Goal: Task Accomplishment & Management: Use online tool/utility

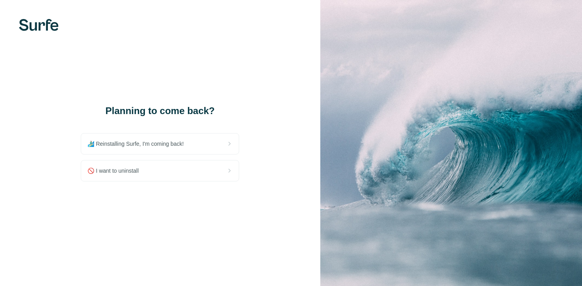
click at [169, 147] on span "🏄🏻‍♂️ Reinstalling Surfe, I'm coming back!" at bounding box center [138, 144] width 102 height 8
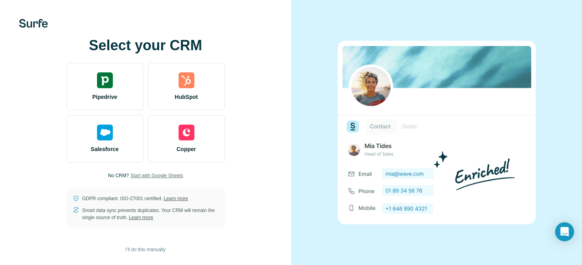
click at [159, 176] on span "Start with Google Sheets" at bounding box center [156, 175] width 53 height 7
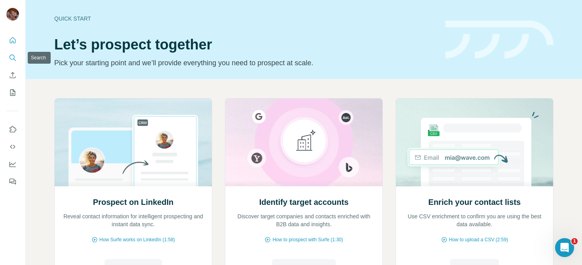
click at [16, 57] on icon "Search" at bounding box center [13, 58] width 8 height 8
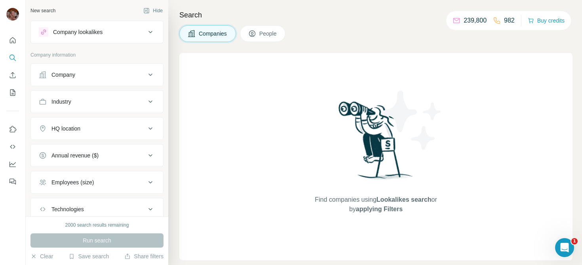
click at [346, 41] on div "Companies People" at bounding box center [375, 33] width 393 height 17
click at [151, 74] on icon at bounding box center [150, 75] width 4 height 2
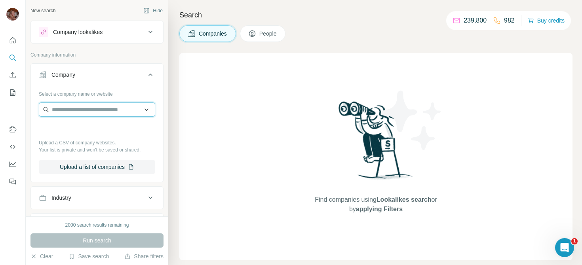
click at [114, 104] on input "text" at bounding box center [97, 109] width 116 height 14
click at [65, 109] on input "**********" at bounding box center [97, 109] width 116 height 14
click at [90, 111] on input "**********" at bounding box center [97, 109] width 116 height 14
click at [63, 110] on input "**********" at bounding box center [97, 109] width 116 height 14
click at [55, 111] on input "**********" at bounding box center [97, 109] width 116 height 14
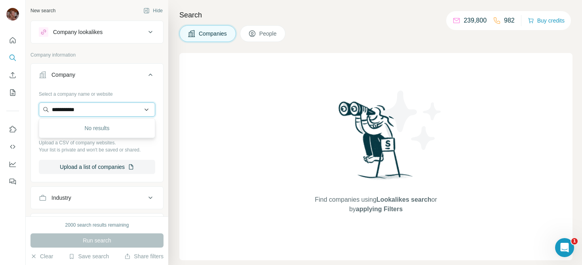
click at [49, 110] on input "**********" at bounding box center [97, 109] width 116 height 14
click at [93, 109] on input "**********" at bounding box center [97, 109] width 116 height 14
click at [90, 108] on input "**********" at bounding box center [97, 109] width 116 height 14
click at [80, 109] on input "**********" at bounding box center [97, 109] width 116 height 14
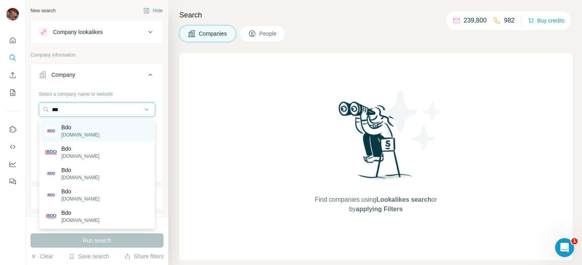
type input "***"
click at [86, 129] on div "Bdo [DOMAIN_NAME]" at bounding box center [97, 130] width 112 height 21
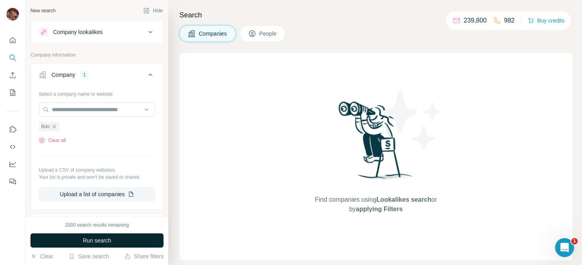
click at [106, 244] on span "Run search" at bounding box center [97, 241] width 28 height 8
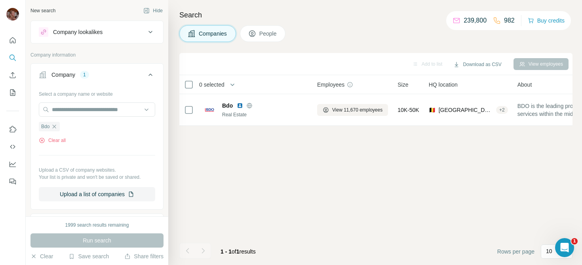
click at [264, 33] on span "People" at bounding box center [268, 34] width 18 height 8
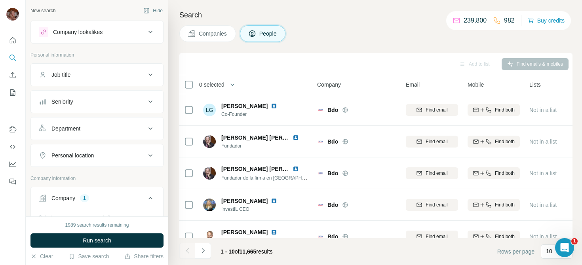
click at [327, 32] on div "Companies People" at bounding box center [375, 33] width 393 height 17
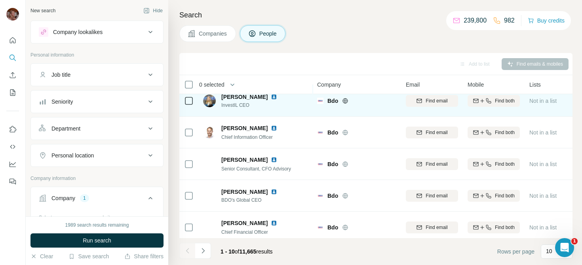
scroll to position [109, 0]
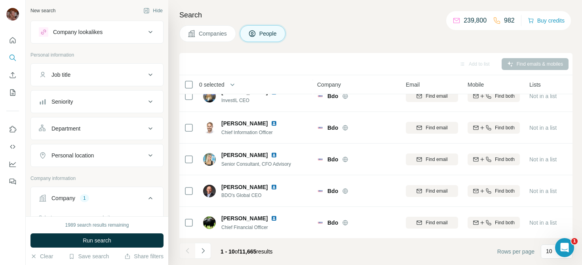
click at [216, 30] on span "Companies" at bounding box center [213, 34] width 29 height 8
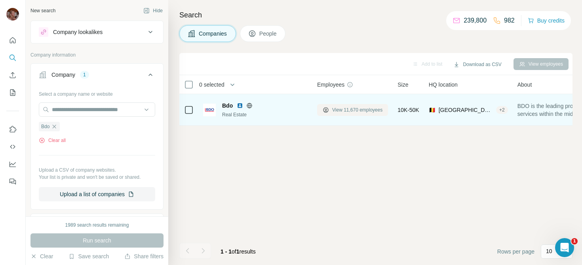
click at [358, 111] on span "View 11,670 employees" at bounding box center [357, 109] width 50 height 7
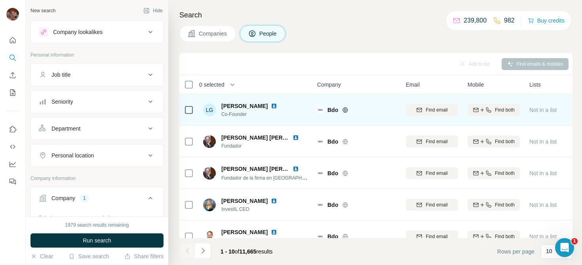
click at [130, 106] on button "Seniority" at bounding box center [97, 101] width 132 height 19
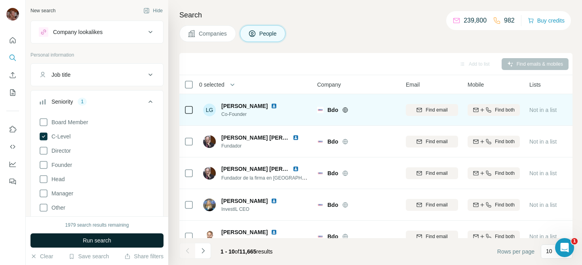
click at [100, 243] on span "Run search" at bounding box center [97, 241] width 28 height 8
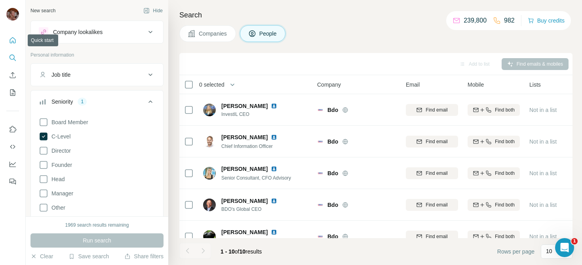
click at [11, 42] on icon "Quick start" at bounding box center [13, 40] width 8 height 8
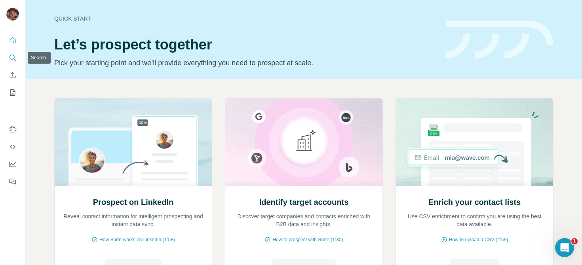
click at [13, 59] on icon "Search" at bounding box center [11, 57] width 5 height 5
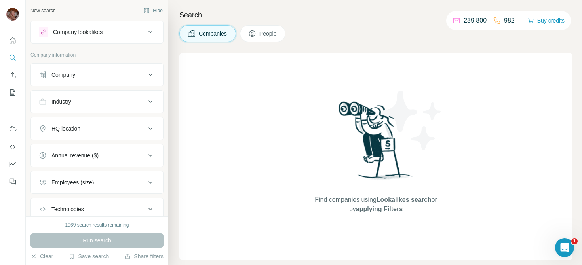
click at [151, 76] on icon at bounding box center [150, 74] width 9 height 9
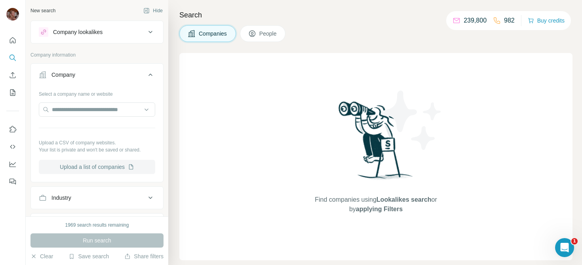
click at [104, 169] on button "Upload a list of companies" at bounding box center [97, 167] width 116 height 14
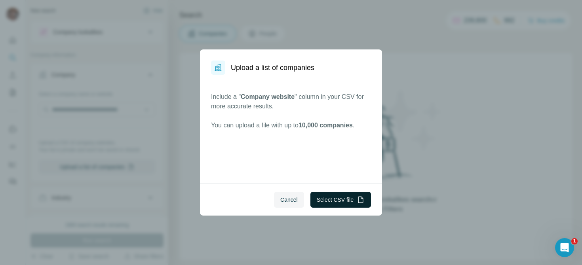
click at [351, 199] on button "Select CSV file" at bounding box center [340, 200] width 61 height 16
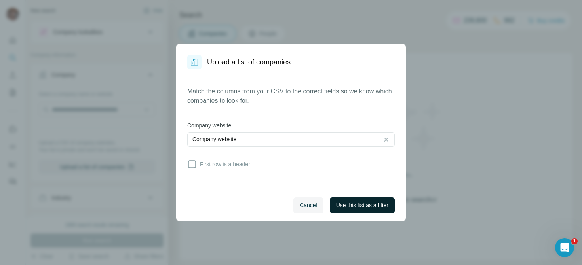
click at [362, 206] on span "Use this list as a filter" at bounding box center [362, 205] width 52 height 8
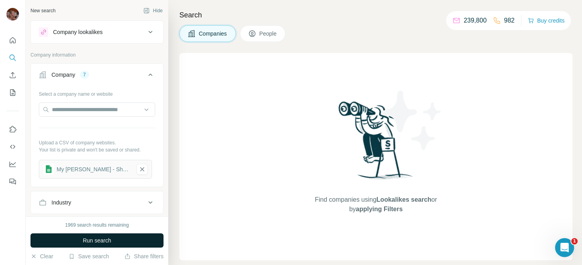
click at [103, 242] on span "Run search" at bounding box center [97, 241] width 28 height 8
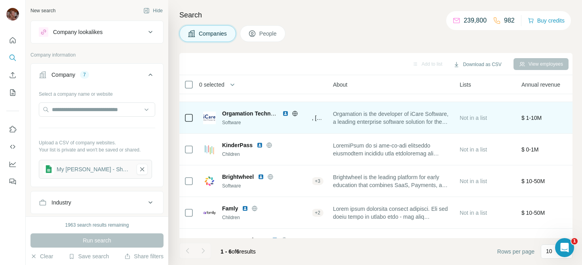
scroll to position [0, 176]
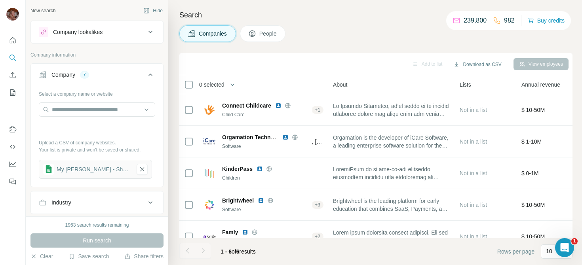
click at [268, 31] on span "People" at bounding box center [268, 34] width 18 height 8
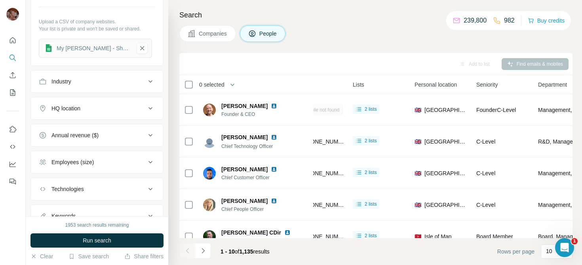
scroll to position [244, 0]
click at [150, 112] on icon at bounding box center [150, 108] width 9 height 9
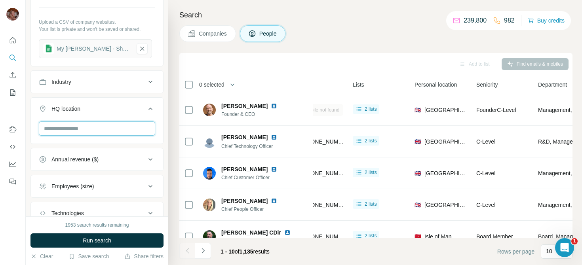
click at [85, 131] on input "text" at bounding box center [97, 128] width 116 height 14
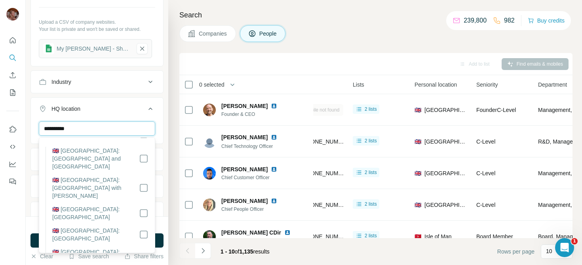
scroll to position [0, 0]
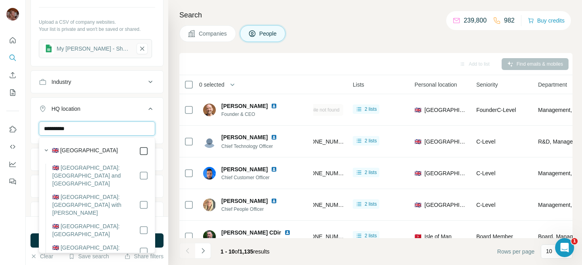
type input "**********"
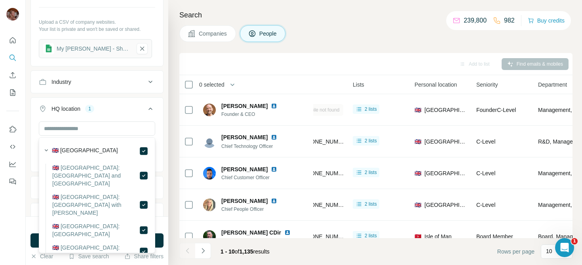
click at [164, 239] on div "1953 search results remaining Run search Clear Save search Share filters" at bounding box center [97, 240] width 142 height 49
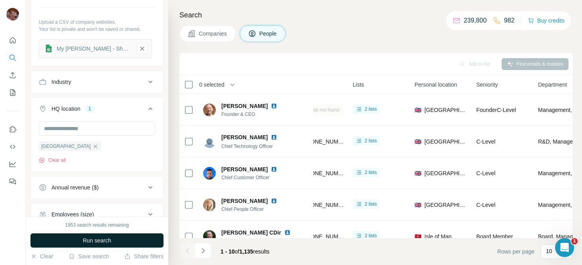
click at [159, 239] on button "Run search" at bounding box center [96, 240] width 133 height 14
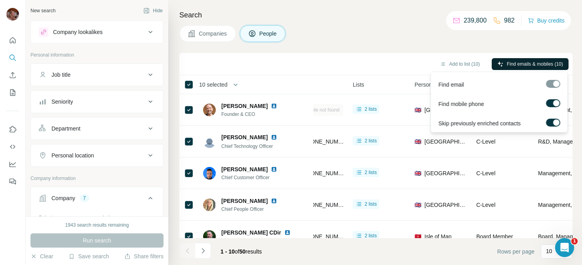
click at [527, 63] on span "Find emails & mobiles (10)" at bounding box center [534, 64] width 56 height 7
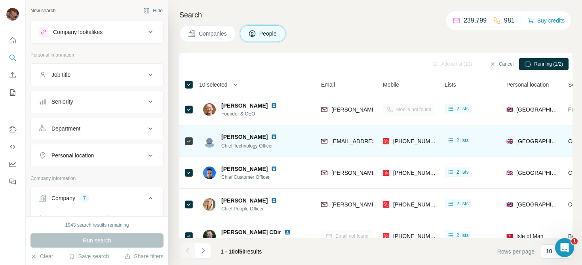
scroll to position [0, 85]
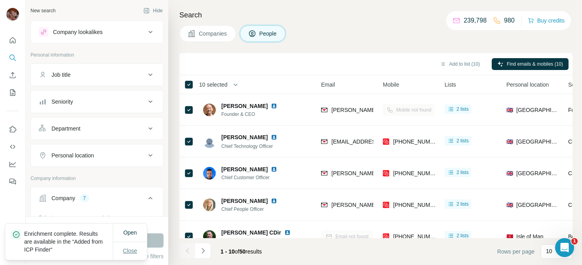
click at [131, 250] on span "Close" at bounding box center [130, 251] width 14 height 8
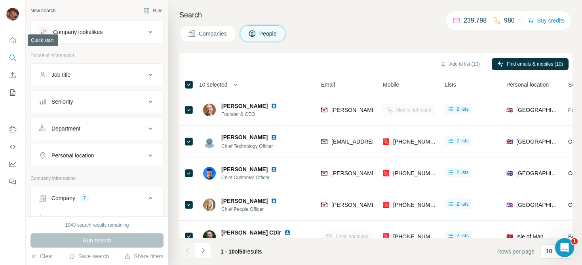
click at [11, 42] on icon "Quick start" at bounding box center [13, 40] width 8 height 8
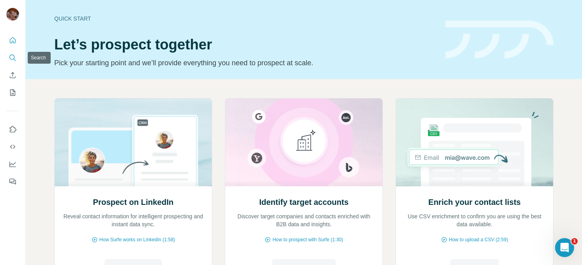
click at [12, 58] on icon "Search" at bounding box center [13, 58] width 8 height 8
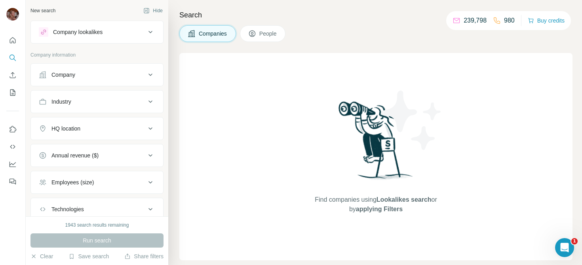
click at [148, 36] on icon at bounding box center [150, 31] width 9 height 9
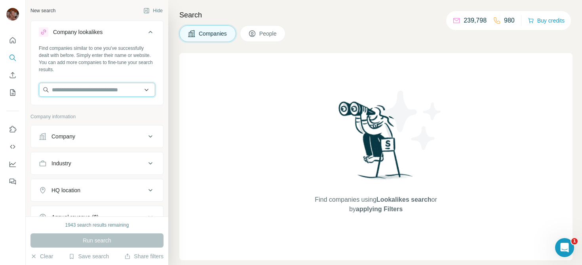
click at [102, 84] on input "text" at bounding box center [97, 90] width 116 height 14
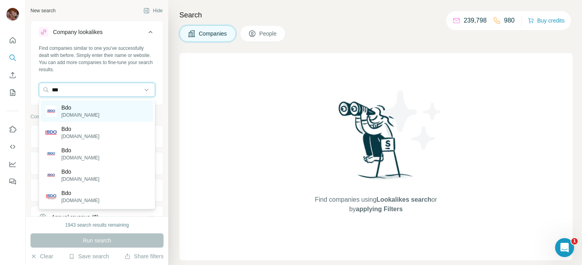
type input "***"
click at [78, 111] on p "Bdo" at bounding box center [80, 108] width 38 height 8
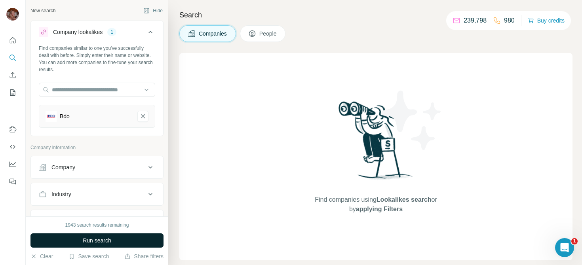
click at [106, 243] on span "Run search" at bounding box center [97, 241] width 28 height 8
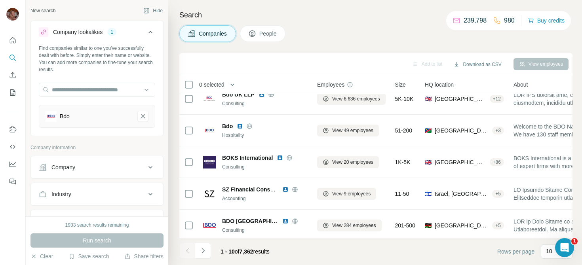
scroll to position [173, 0]
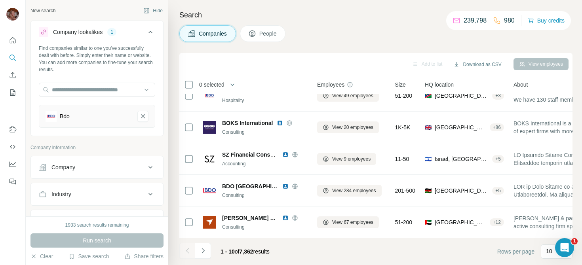
drag, startPoint x: 258, startPoint y: 250, endPoint x: 239, endPoint y: 250, distance: 19.4
click at [239, 250] on span "1 - 10 of 7,362 results" at bounding box center [244, 251] width 49 height 6
click at [248, 254] on span "7,362" at bounding box center [246, 251] width 14 height 6
click at [206, 250] on icon "Navigate to next page" at bounding box center [203, 251] width 8 height 8
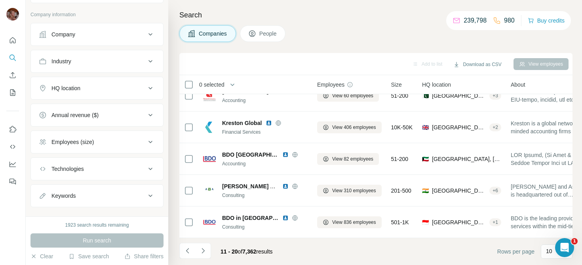
scroll to position [135, 0]
click at [151, 113] on icon at bounding box center [150, 113] width 9 height 9
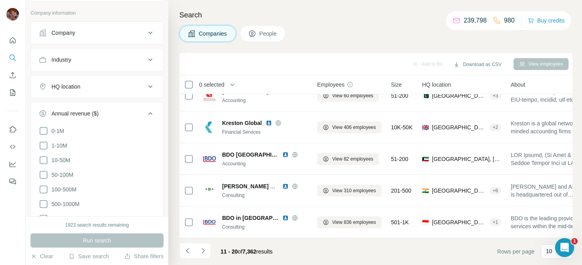
click at [151, 113] on icon at bounding box center [150, 113] width 4 height 2
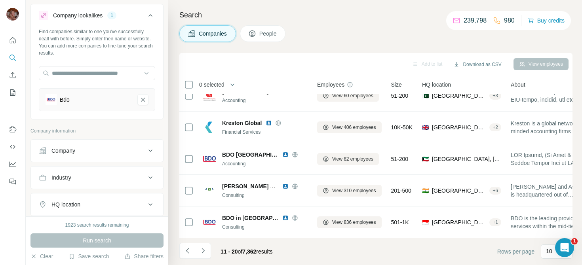
scroll to position [0, 0]
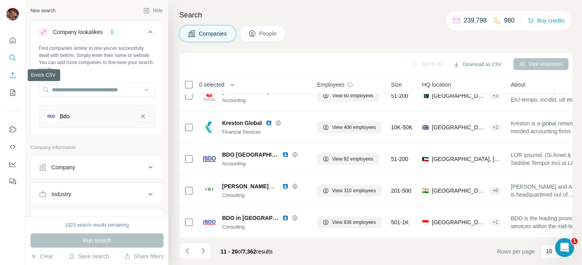
click at [13, 75] on icon "Enrich CSV" at bounding box center [13, 75] width 8 height 8
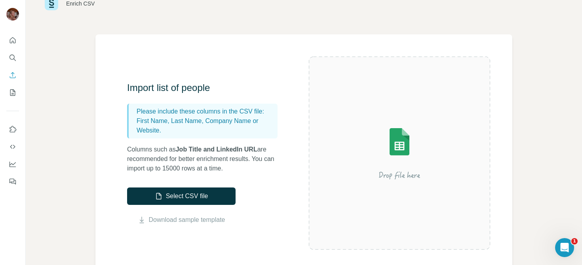
scroll to position [26, 0]
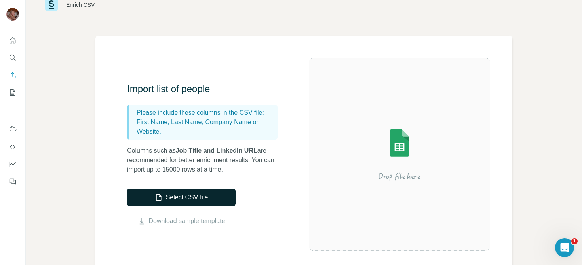
click at [178, 198] on button "Select CSV file" at bounding box center [181, 197] width 108 height 17
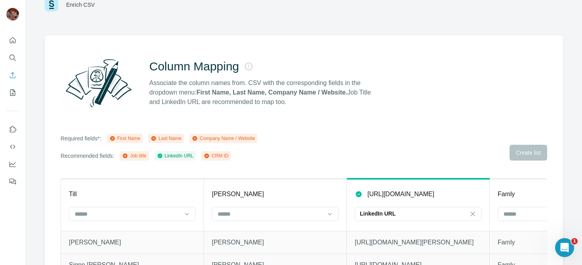
scroll to position [74, 0]
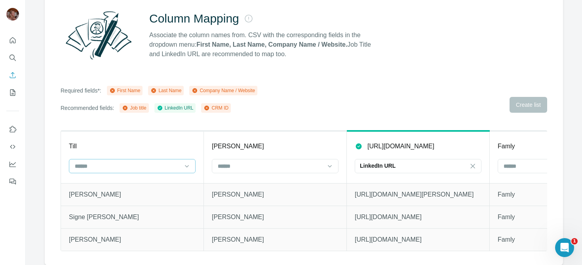
click at [150, 169] on input at bounding box center [127, 166] width 107 height 9
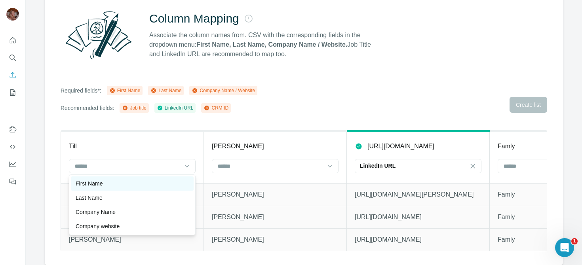
click at [146, 180] on div "First Name" at bounding box center [132, 184] width 113 height 8
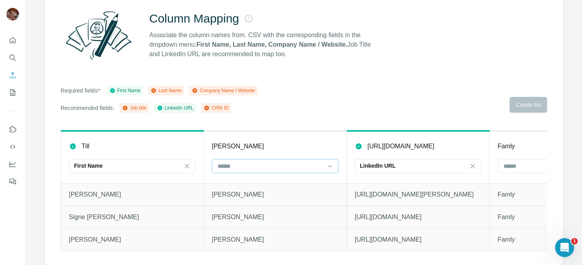
click at [251, 168] on input at bounding box center [270, 166] width 107 height 9
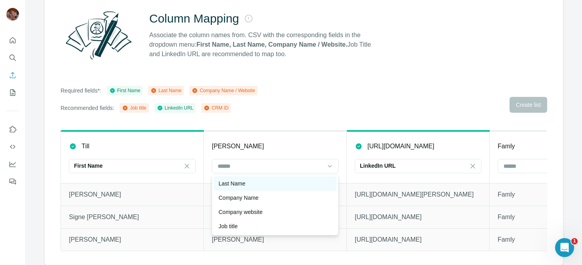
click at [252, 188] on div "Last Name" at bounding box center [275, 183] width 123 height 14
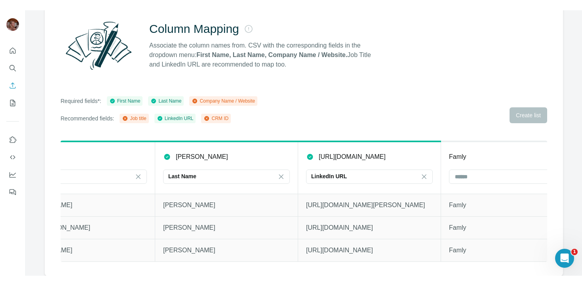
scroll to position [0, 85]
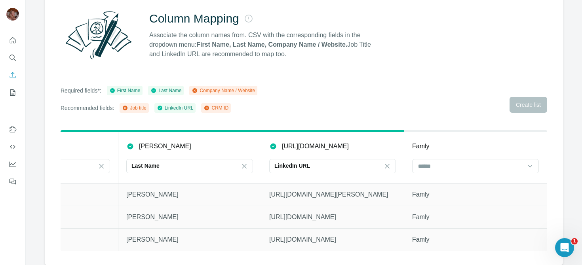
click at [437, 178] on th "Famly" at bounding box center [475, 157] width 143 height 52
click at [437, 169] on input at bounding box center [470, 166] width 107 height 9
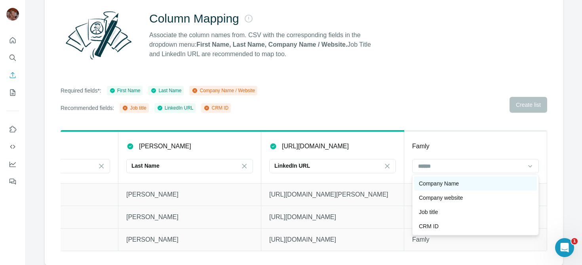
click at [437, 186] on p "Company Name" at bounding box center [439, 184] width 40 height 8
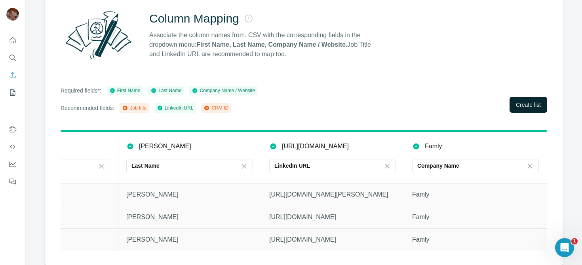
click at [524, 102] on span "Create list" at bounding box center [528, 105] width 25 height 8
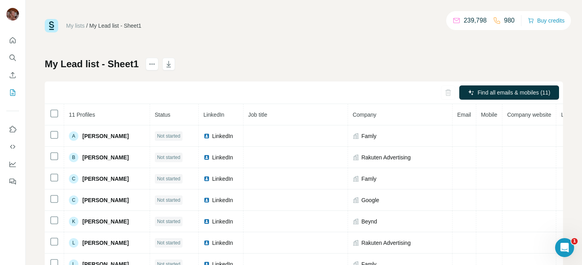
click at [53, 118] on th at bounding box center [54, 114] width 19 height 21
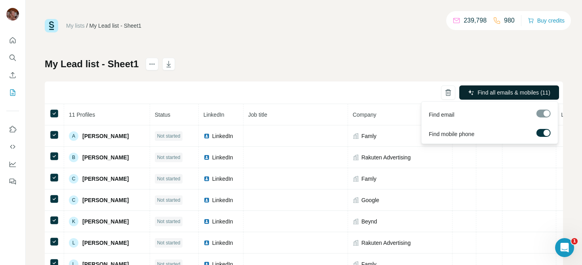
click at [500, 90] on span "Find all emails & mobiles (11)" at bounding box center [513, 93] width 73 height 8
